Goal: Information Seeking & Learning: Learn about a topic

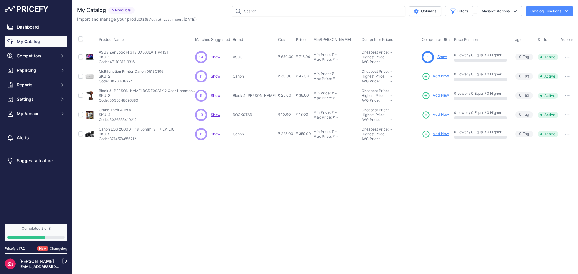
click at [219, 28] on div "Product Name Matches Suggested Brand Cost" at bounding box center [325, 85] width 496 height 117
drag, startPoint x: 101, startPoint y: 51, endPoint x: 175, endPoint y: 50, distance: 74.0
click at [175, 50] on div "ASUS ZenBook Flip 13 UX363EA-HP413T ASUS ZenBook Flip 13 UX363EA-HP413T SKU: 1 …" at bounding box center [146, 57] width 94 height 14
copy p "ASUS ZenBook Flip 13 UX363EA-HP413T"
drag, startPoint x: 197, startPoint y: 40, endPoint x: 230, endPoint y: 37, distance: 33.5
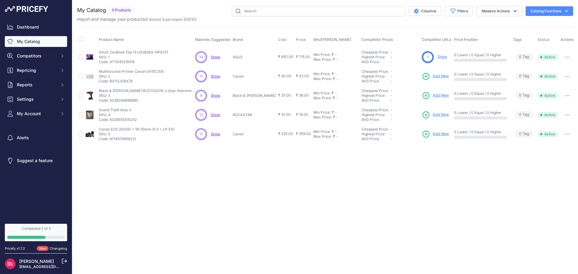
click at [230, 37] on span "Matches Suggested" at bounding box center [212, 39] width 35 height 5
copy span "Matches Suggested"
drag, startPoint x: 513, startPoint y: 56, endPoint x: 525, endPoint y: 57, distance: 12.1
click at [525, 57] on span "0 Tag s" at bounding box center [523, 57] width 17 height 7
copy span "0 Tag"
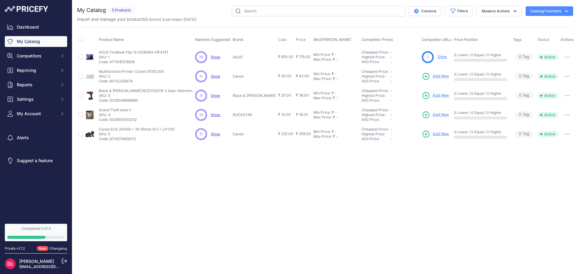
click at [497, 202] on div "Close You are not connected to the internet." at bounding box center [324, 137] width 505 height 274
click at [278, 39] on span "Cost" at bounding box center [282, 39] width 8 height 5
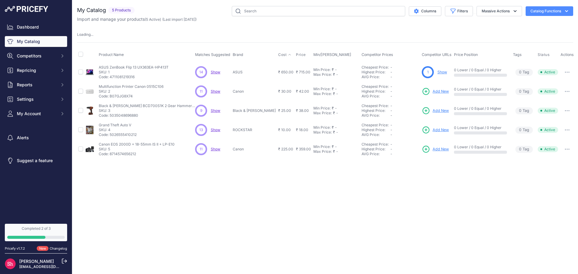
click at [269, 39] on div "My Catalog 5 Products" at bounding box center [325, 82] width 496 height 153
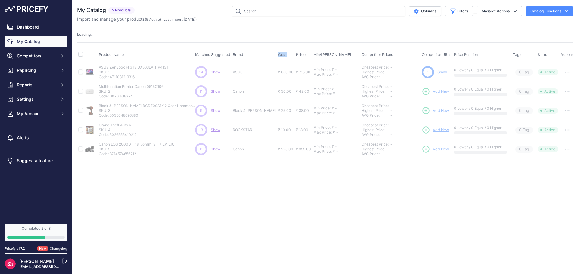
drag, startPoint x: 262, startPoint y: 52, endPoint x: 281, endPoint y: 53, distance: 19.0
click at [281, 53] on tr "Product Name Matches Suggested Brand Cost" at bounding box center [326, 55] width 498 height 15
copy tr "Cost"
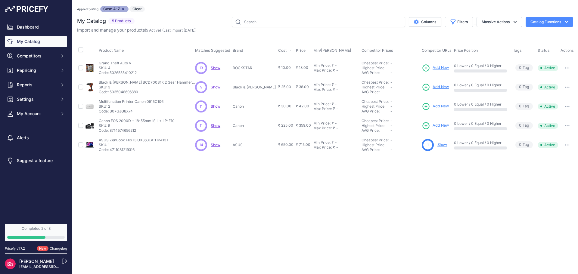
click at [285, 41] on div "Product Name Matches Suggested Brand Cost" at bounding box center [325, 96] width 496 height 117
drag, startPoint x: 282, startPoint y: 48, endPoint x: 295, endPoint y: 49, distance: 13.0
click at [295, 49] on tr "Product Name Matches Suggested Brand Cost" at bounding box center [326, 50] width 498 height 15
copy tr "Price"
click at [331, 50] on th "Min/Max Price" at bounding box center [336, 50] width 48 height 15
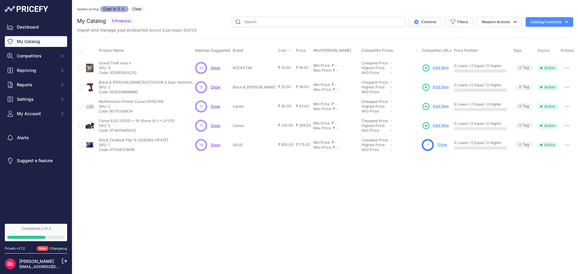
drag, startPoint x: 330, startPoint y: 51, endPoint x: 302, endPoint y: 50, distance: 27.7
click at [312, 50] on th "Min/Max Price" at bounding box center [336, 50] width 48 height 15
copy span "Min/Max Price"
drag, startPoint x: 267, startPoint y: 66, endPoint x: 283, endPoint y: 67, distance: 16.0
click at [283, 67] on td "₹ 10.00" at bounding box center [286, 68] width 18 height 20
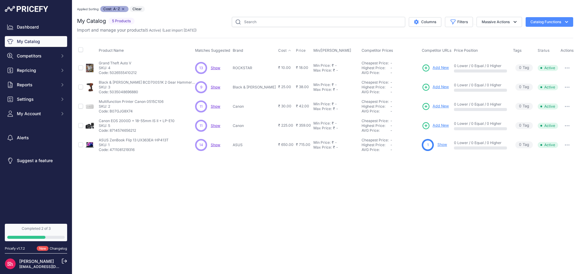
click at [261, 182] on div "Close You are not connected to the internet. Applied Sorting: Cost: A-Z Remove …" at bounding box center [324, 137] width 505 height 274
drag, startPoint x: 264, startPoint y: 144, endPoint x: 281, endPoint y: 144, distance: 16.5
click at [281, 144] on td "₹ 650.00" at bounding box center [286, 144] width 18 height 19
copy span "₹ 650.00"
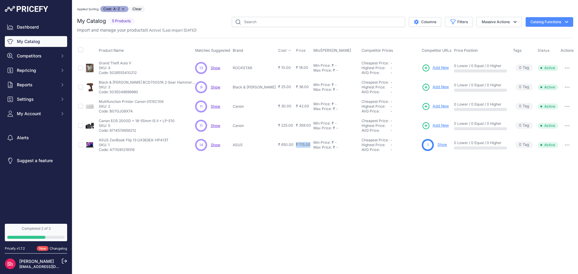
drag, startPoint x: 285, startPoint y: 145, endPoint x: 299, endPoint y: 144, distance: 14.5
click at [299, 144] on td "₹ 715.00" at bounding box center [303, 144] width 17 height 19
copy span "₹ 715.00"
drag, startPoint x: 303, startPoint y: 65, endPoint x: 324, endPoint y: 65, distance: 21.7
click at [324, 65] on div "Min Price: ₹ -" at bounding box center [336, 65] width 46 height 5
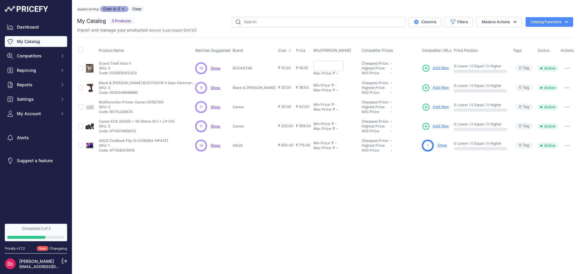
click at [343, 205] on div "Close You are not connected to the internet. Applied Sorting: Cost: A-Z Remove …" at bounding box center [324, 137] width 505 height 274
click at [312, 76] on td "Min Price: ₹ - Click to Edit Min Price Max Price: ₹ - Click to Edit Max Price" at bounding box center [336, 68] width 48 height 20
click at [313, 73] on div "Max Price:" at bounding box center [322, 73] width 18 height 5
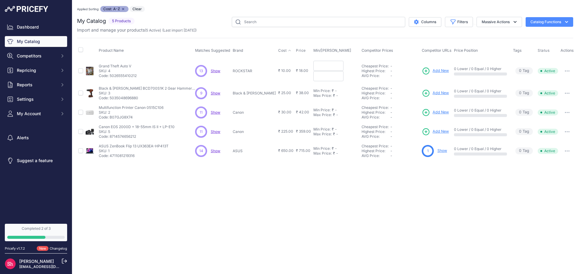
click at [329, 182] on div "Close You are not connected to the internet. Applied Sorting: Cost: A-Z Remove …" at bounding box center [324, 137] width 505 height 274
click at [123, 10] on icon "button" at bounding box center [123, 9] width 2 height 2
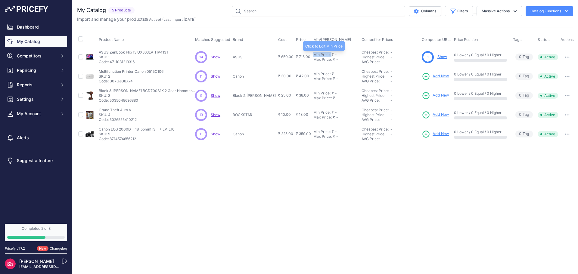
drag, startPoint x: 304, startPoint y: 56, endPoint x: 322, endPoint y: 55, distance: 18.1
click at [322, 55] on div "Min Price: ₹ -" at bounding box center [336, 54] width 46 height 5
click at [326, 155] on div "Close You are not connected to the internet." at bounding box center [324, 137] width 505 height 274
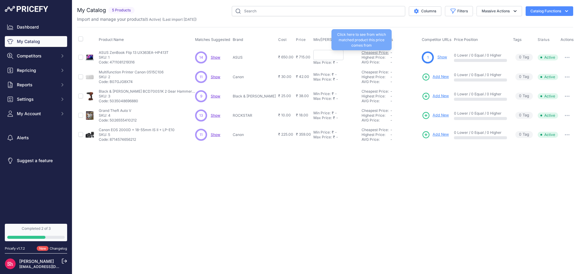
click at [365, 52] on link "Cheapest Price:" at bounding box center [374, 52] width 27 height 5
click at [328, 185] on div "Close You are not connected to the internet." at bounding box center [324, 137] width 505 height 274
drag, startPoint x: 303, startPoint y: 53, endPoint x: 326, endPoint y: 51, distance: 23.8
click at [326, 51] on td "Min Price: ₹ - Click to Edit Min Price Max Price: ₹ - Click to Edit Max Price" at bounding box center [336, 57] width 48 height 20
copy div "Min Price: ₹ -"
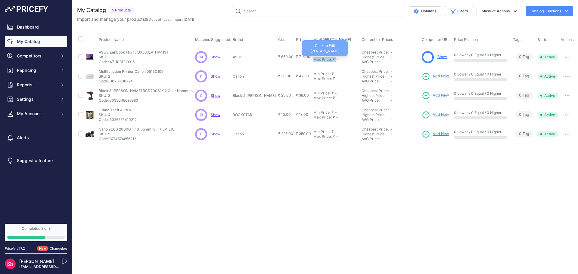
drag, startPoint x: 303, startPoint y: 60, endPoint x: 324, endPoint y: 60, distance: 21.4
click at [324, 60] on div "Max Price: ₹ -" at bounding box center [336, 59] width 46 height 5
drag, startPoint x: 353, startPoint y: 39, endPoint x: 390, endPoint y: 40, distance: 37.0
click at [390, 40] on th "Competitor Prices" at bounding box center [390, 39] width 60 height 15
drag, startPoint x: 352, startPoint y: 38, endPoint x: 386, endPoint y: 39, distance: 34.0
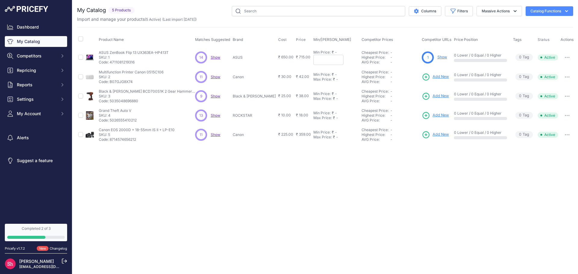
click at [386, 39] on th "Competitor Prices" at bounding box center [390, 39] width 60 height 15
copy span "Competitor Prices"
drag, startPoint x: 412, startPoint y: 40, endPoint x: 442, endPoint y: 38, distance: 29.8
click at [442, 38] on th "Competitor URLs" at bounding box center [436, 39] width 32 height 15
copy span "Competitor URLs"
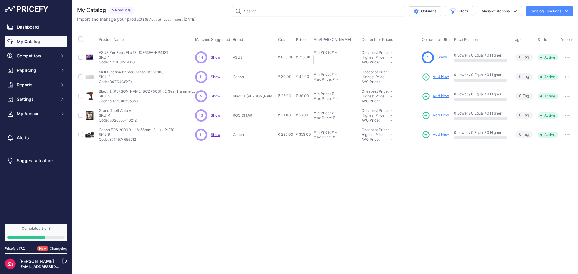
drag, startPoint x: 446, startPoint y: 39, endPoint x: 469, endPoint y: 40, distance: 23.5
click at [469, 40] on span "Price Position" at bounding box center [466, 39] width 24 height 5
copy span "Price Position"
drag, startPoint x: 347, startPoint y: 53, endPoint x: 378, endPoint y: 52, distance: 31.3
click at [378, 52] on tr "ASUS ZenBook Flip 13 UX363EA-HP413T" at bounding box center [326, 57] width 498 height 20
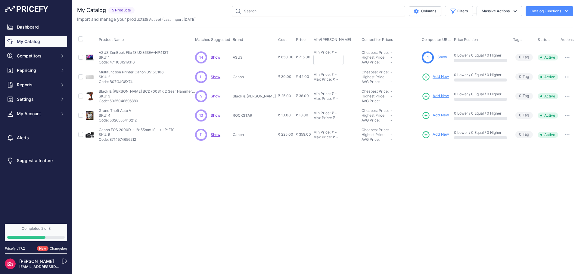
copy tr "Click to Edit Min Price Max Price: ₹ - Click to Edit Max Price Cheapest Price:"
drag, startPoint x: 351, startPoint y: 57, endPoint x: 376, endPoint y: 57, distance: 25.3
click at [376, 57] on div "Highest Price:" at bounding box center [375, 57] width 29 height 5
copy div "Highest Price:"
drag, startPoint x: 351, startPoint y: 62, endPoint x: 370, endPoint y: 63, distance: 19.0
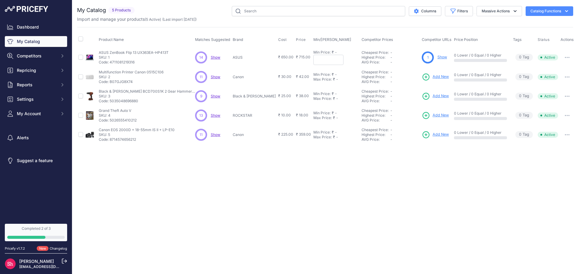
click at [370, 63] on div "AVG Price:" at bounding box center [375, 62] width 29 height 5
copy div "AVG Price:"
click at [390, 53] on span "-" at bounding box center [391, 52] width 2 height 5
click at [363, 54] on link "Cheapest Price:" at bounding box center [374, 52] width 27 height 5
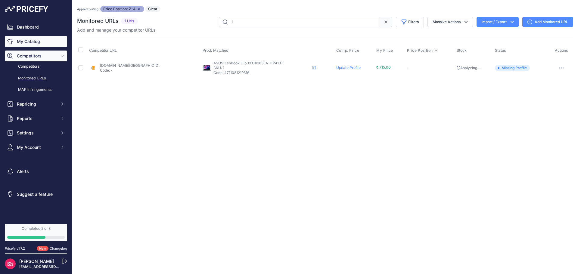
click at [36, 43] on link "My Catalog" at bounding box center [36, 41] width 62 height 11
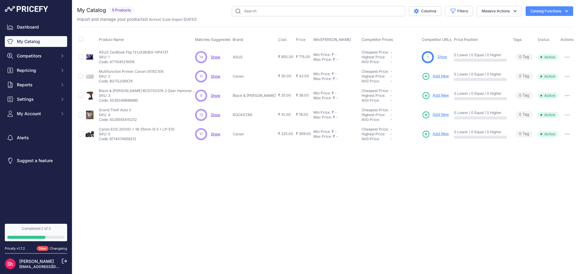
drag, startPoint x: 445, startPoint y: 40, endPoint x: 471, endPoint y: 40, distance: 26.2
click at [471, 40] on th "Price Position" at bounding box center [482, 39] width 59 height 15
copy span "Price Position"
